Goal: Transaction & Acquisition: Book appointment/travel/reservation

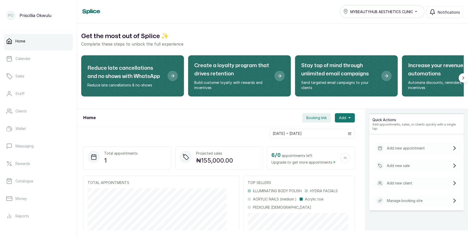
click at [312, 118] on span "Booking link" at bounding box center [316, 117] width 20 height 5
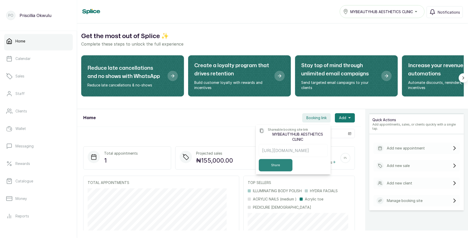
click at [275, 168] on button "Share" at bounding box center [276, 165] width 34 height 12
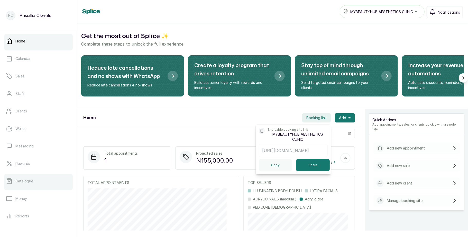
click at [33, 181] on link "Catalogue" at bounding box center [38, 181] width 69 height 14
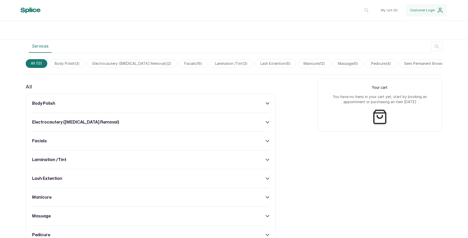
scroll to position [145, 0]
click at [260, 105] on div "body polish electrocautery (skin tag removal) facials lamination /tint lash ext…" at bounding box center [151, 216] width 250 height 244
click at [260, 106] on div "body polish" at bounding box center [150, 103] width 237 height 6
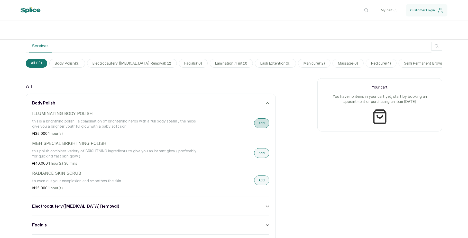
click at [256, 128] on button "Add" at bounding box center [261, 123] width 15 height 10
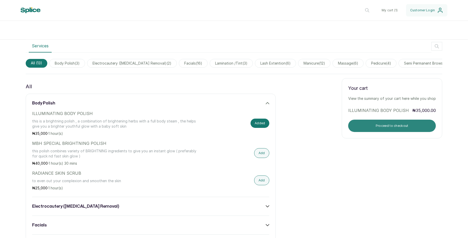
click at [354, 132] on button "Proceed to checkout" at bounding box center [392, 125] width 88 height 12
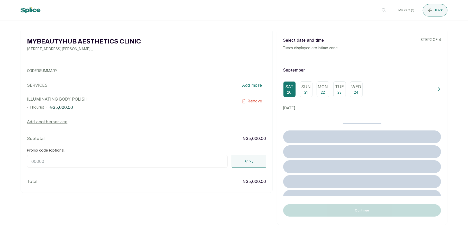
scroll to position [0, 0]
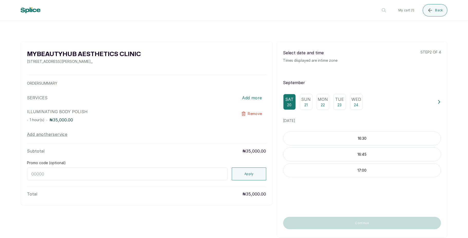
click at [302, 101] on p "Sun" at bounding box center [306, 99] width 10 height 6
click at [321, 100] on p "Mon" at bounding box center [323, 99] width 10 height 6
